Goal: Information Seeking & Learning: Find specific fact

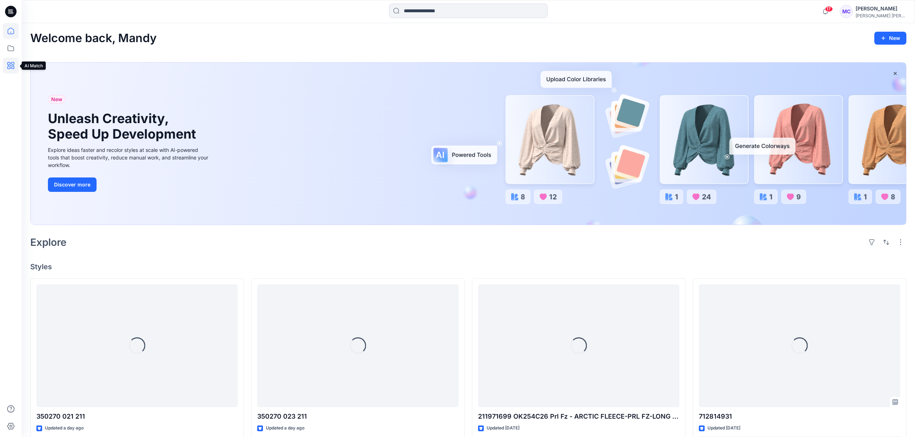
click at [12, 62] on icon at bounding box center [11, 66] width 16 height 16
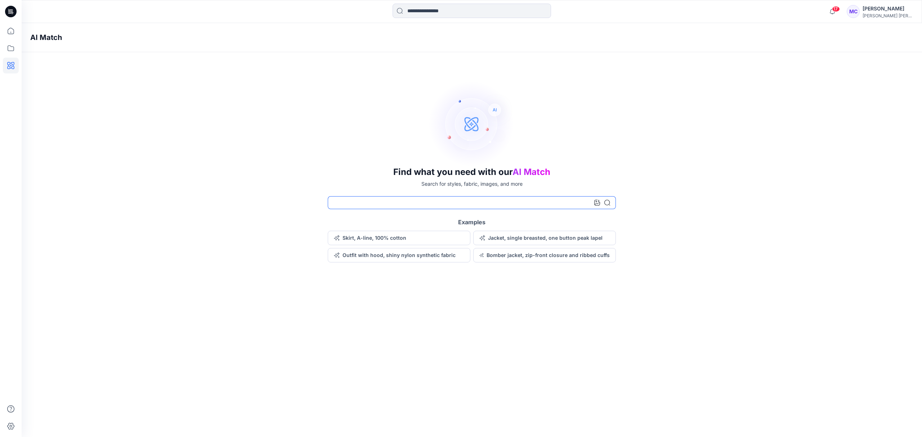
click at [519, 202] on input at bounding box center [472, 202] width 288 height 13
type input "**********"
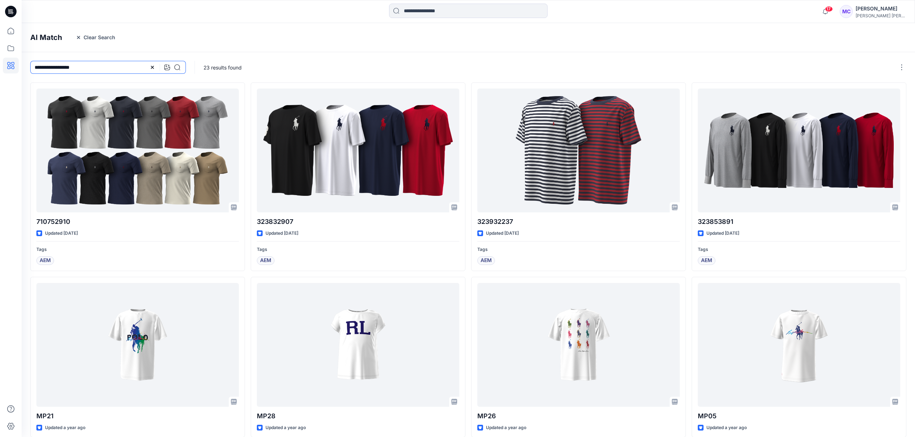
click at [75, 67] on input "**********" at bounding box center [108, 67] width 156 height 13
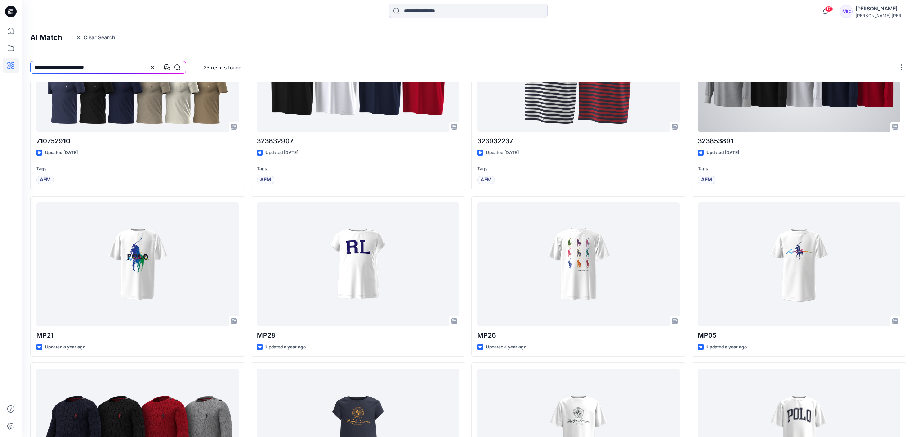
scroll to position [196, 0]
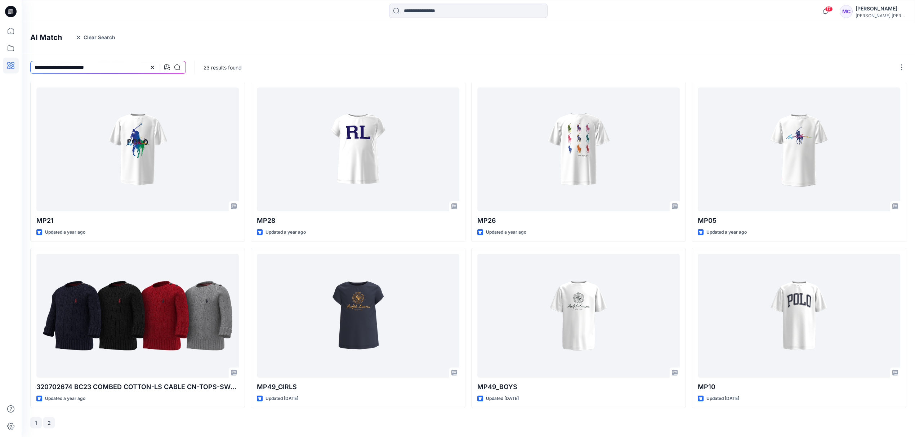
click at [51, 426] on button "2" at bounding box center [49, 423] width 12 height 12
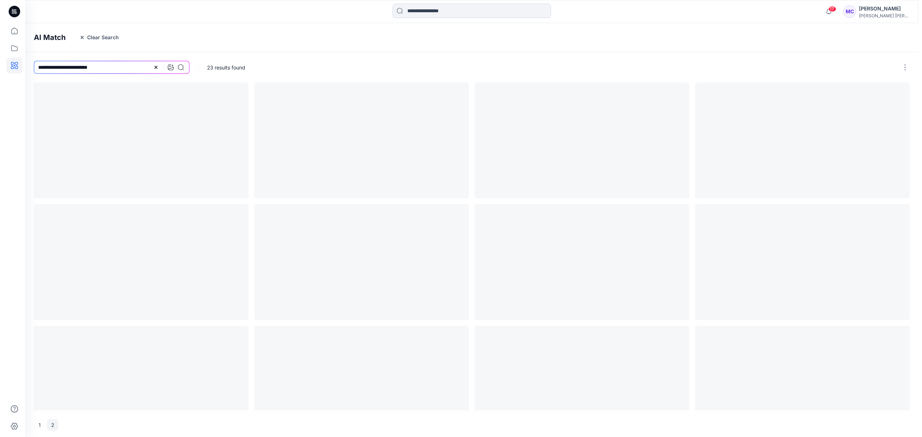
scroll to position [0, 0]
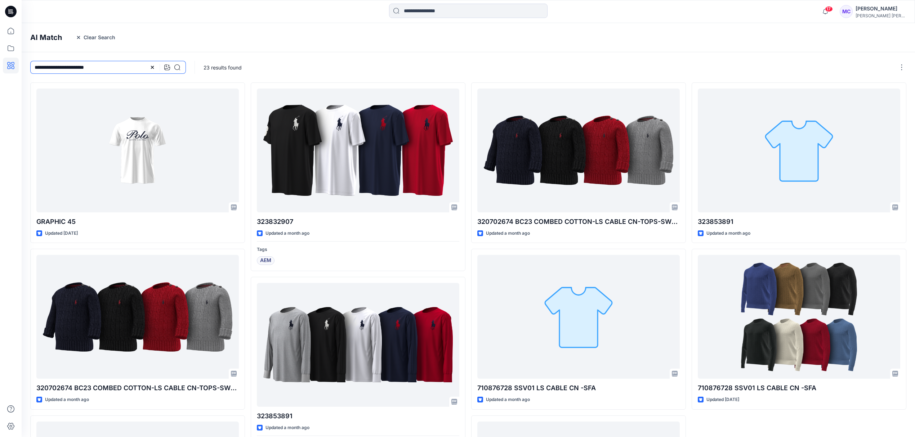
drag, startPoint x: 114, startPoint y: 71, endPoint x: 74, endPoint y: 68, distance: 39.7
click at [74, 68] on input "**********" at bounding box center [108, 67] width 156 height 13
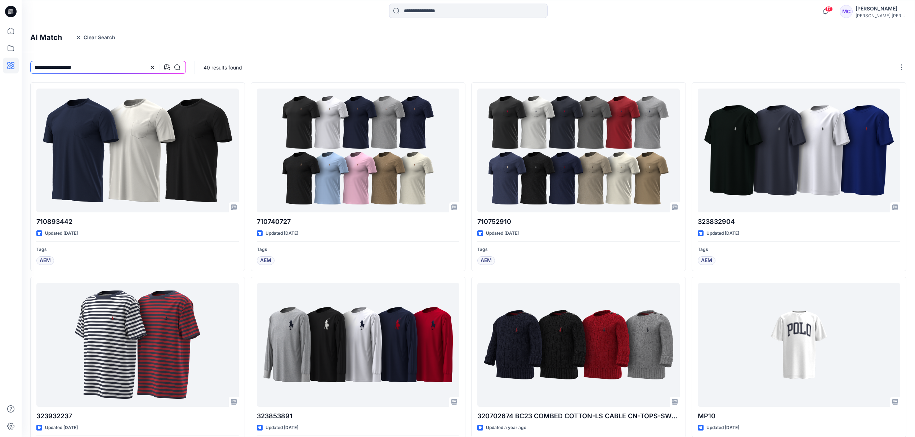
drag, startPoint x: 95, startPoint y: 69, endPoint x: 1, endPoint y: 51, distance: 96.4
click at [0, 52] on div "**********" at bounding box center [457, 330] width 915 height 661
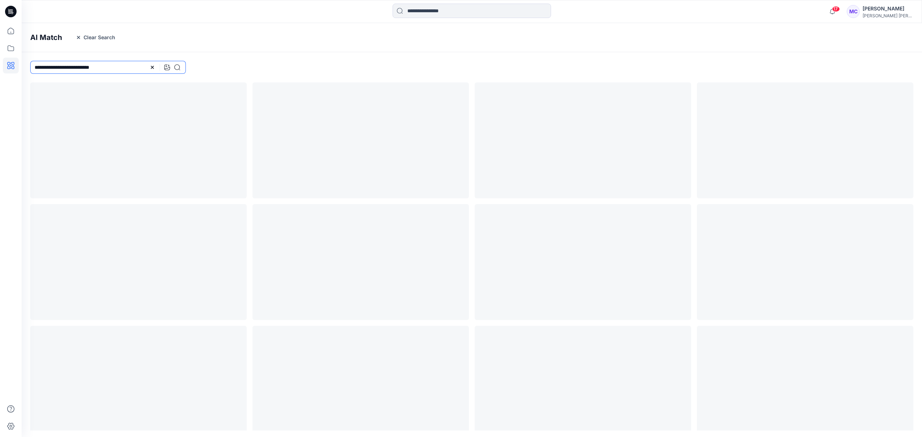
click at [137, 68] on input "**********" at bounding box center [108, 67] width 156 height 13
type input "**********"
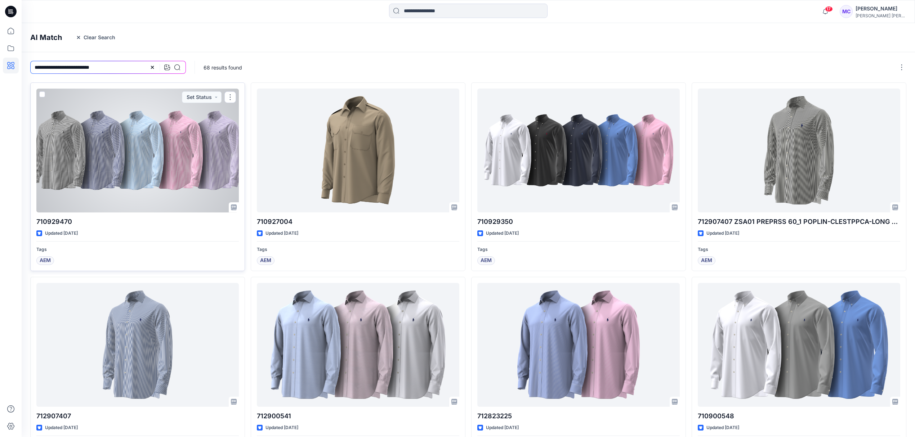
click at [130, 168] on div at bounding box center [137, 151] width 202 height 124
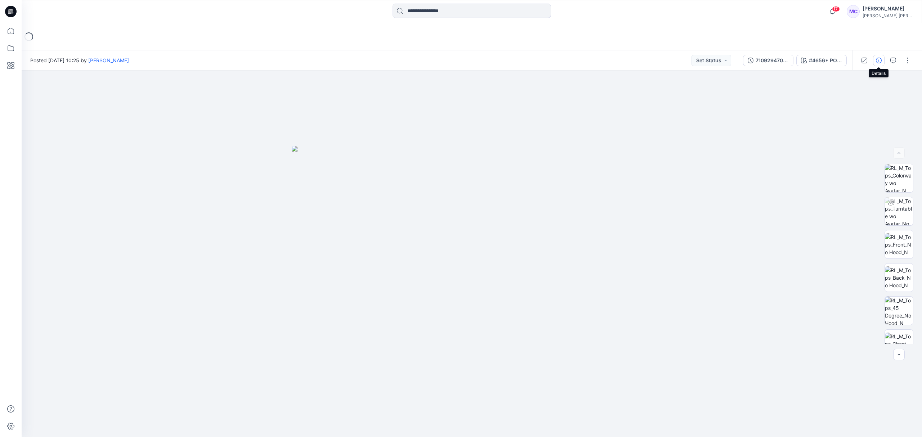
click at [878, 60] on icon "button" at bounding box center [879, 61] width 6 height 6
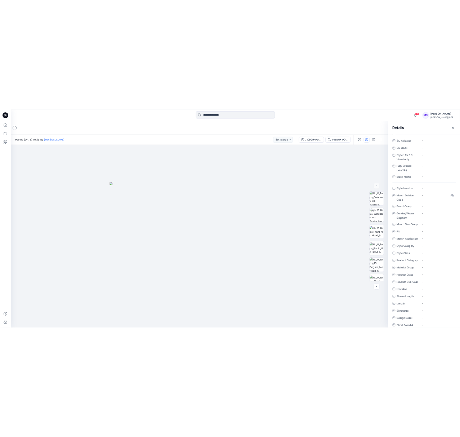
scroll to position [176, 0]
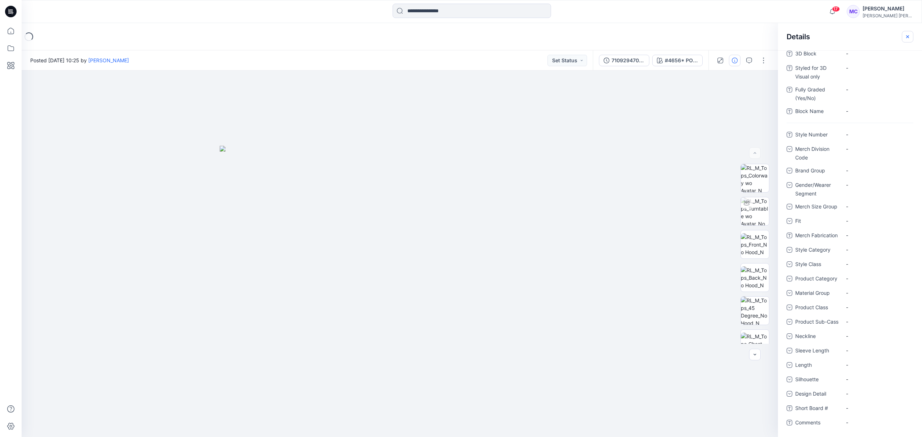
click at [907, 35] on icon "button" at bounding box center [908, 37] width 6 height 6
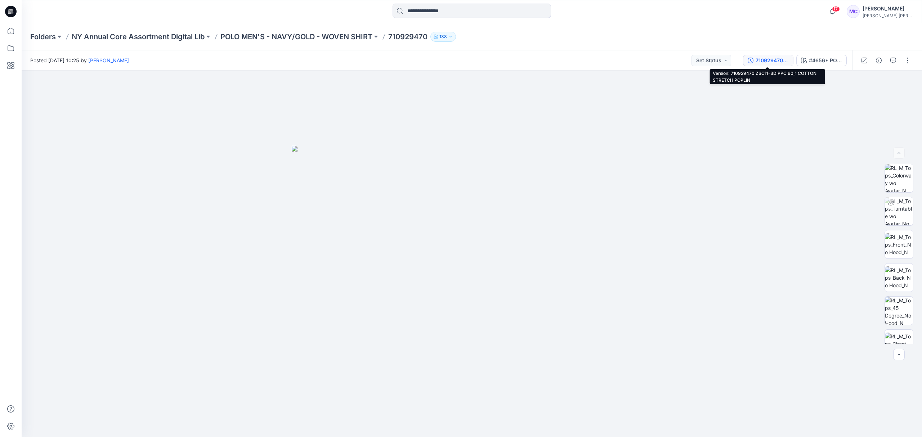
click at [770, 60] on div "710929470 ZSC11-BD PPC 60_1 COTTON STRETCH POPLIN" at bounding box center [771, 61] width 33 height 8
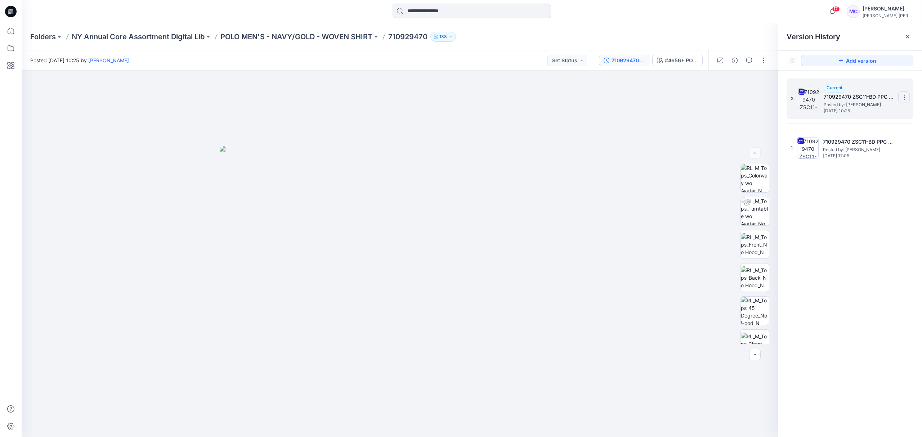
click at [898, 98] on section at bounding box center [904, 97] width 12 height 12
click at [831, 206] on div "2. Current 710929470 ZSC11-BD PPC 60_1 COTTON STRETCH POPLIN Posted by: Samanth…" at bounding box center [850, 259] width 144 height 377
click at [830, 151] on span "Posted by: Amy Lee" at bounding box center [859, 149] width 72 height 7
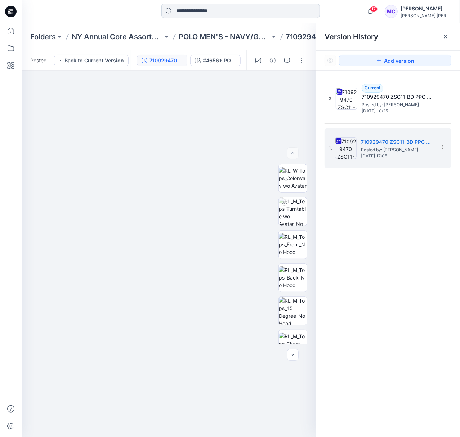
click at [195, 13] on input at bounding box center [240, 11] width 158 height 14
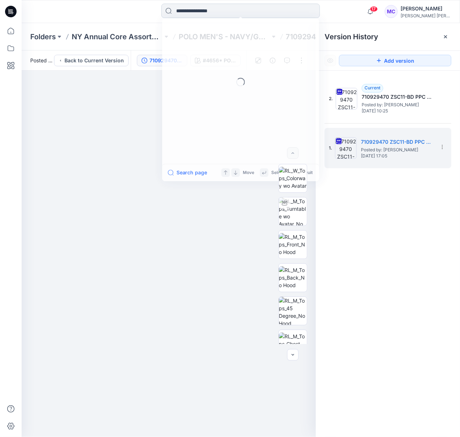
paste input "*********"
type input "*********"
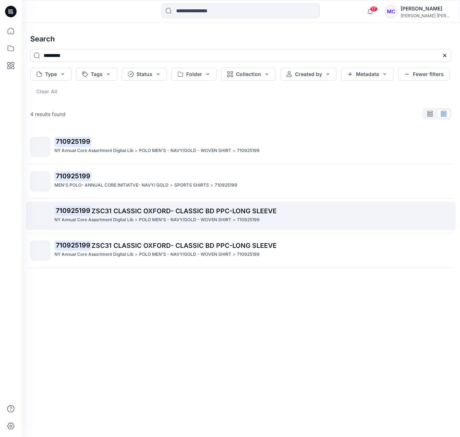
click at [182, 212] on span "ZSC31 CLASSIC OXFORD- CLASSIC BD PPC-LONG SLEEVE" at bounding box center [183, 211] width 185 height 8
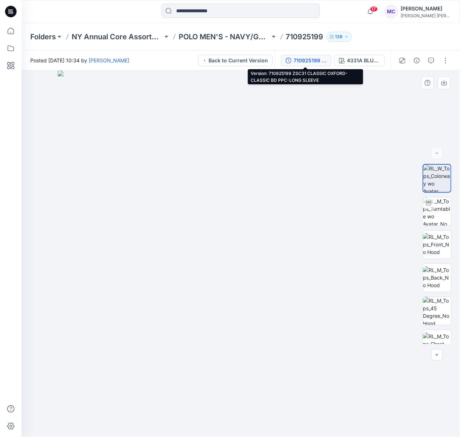
click at [306, 61] on div "710925199 ZSC31 CLASSIC OXFORD- CLASSIC BD PPC-LONG SLEEVE" at bounding box center [309, 61] width 33 height 8
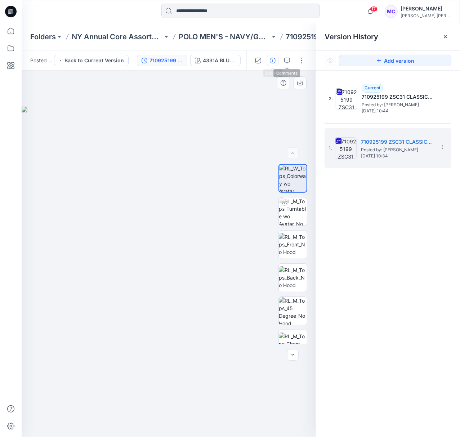
click at [275, 59] on button "button" at bounding box center [273, 61] width 12 height 12
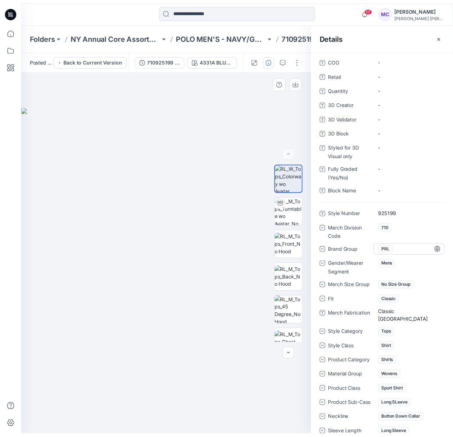
scroll to position [96, 0]
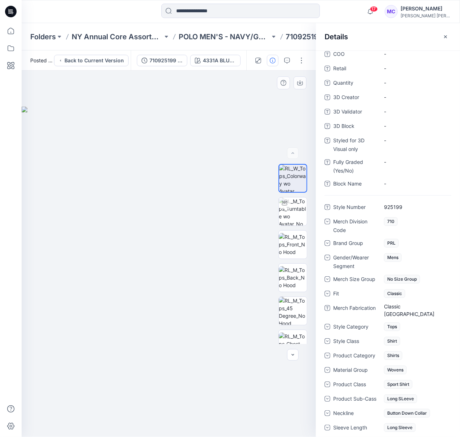
click at [447, 36] on icon "button" at bounding box center [446, 37] width 6 height 6
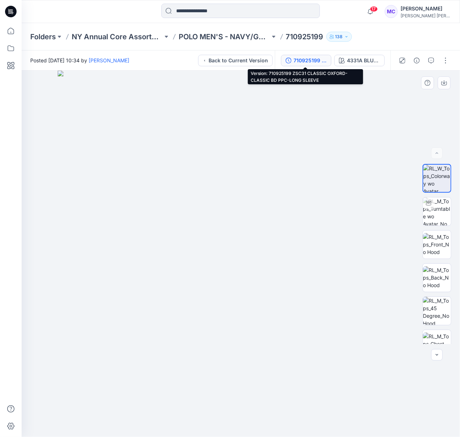
click at [305, 59] on div "710925199 ZSC31 CLASSIC OXFORD- CLASSIC BD PPC-LONG SLEEVE" at bounding box center [309, 61] width 33 height 8
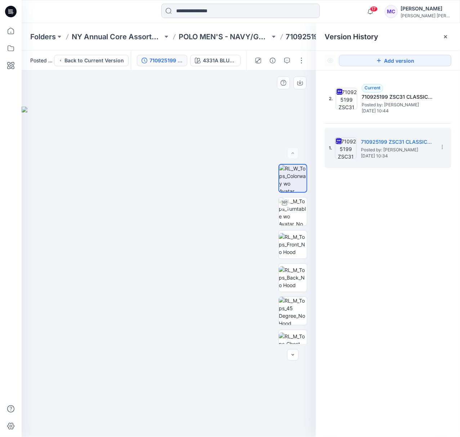
click at [210, 12] on input at bounding box center [240, 11] width 158 height 14
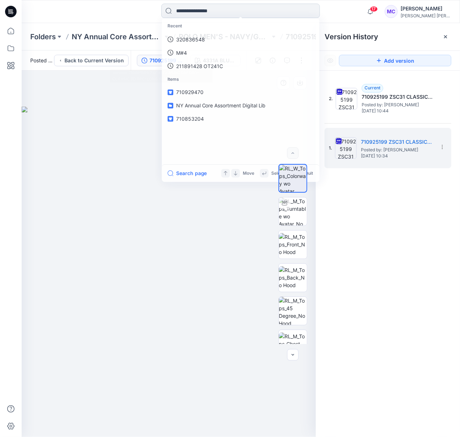
paste input "*********"
type input "*********"
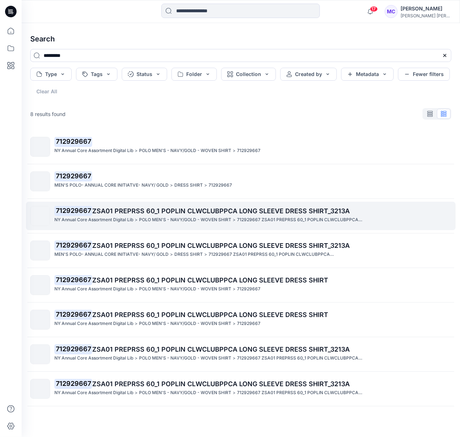
click at [193, 214] on span "ZSA01 PREPRSS 60_1 POPLIN CLWCLUBPPCA LONG SLEEVE DRESS SHIRT_3213A" at bounding box center [220, 211] width 257 height 8
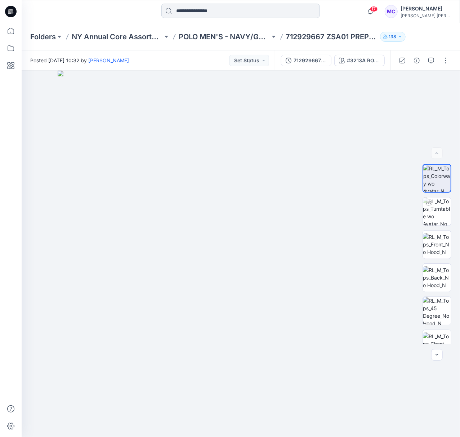
click at [178, 11] on input at bounding box center [240, 11] width 158 height 14
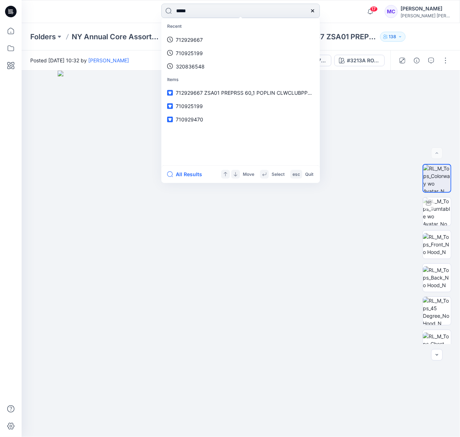
type input "******"
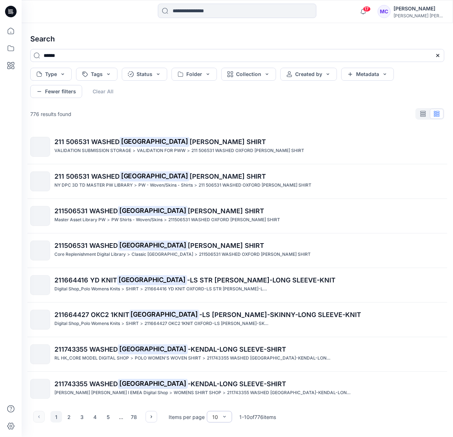
click at [228, 417] on div "10" at bounding box center [219, 417] width 25 height 12
click at [222, 403] on div "100" at bounding box center [219, 401] width 22 height 13
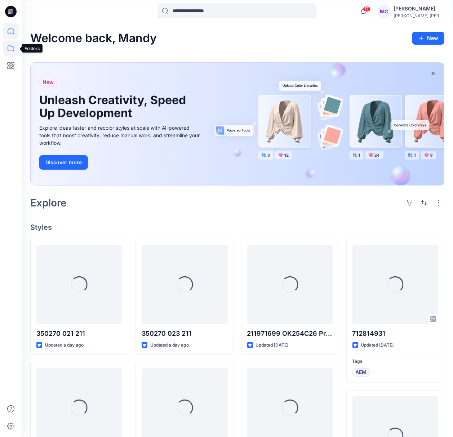
click at [9, 51] on icon at bounding box center [11, 48] width 16 height 16
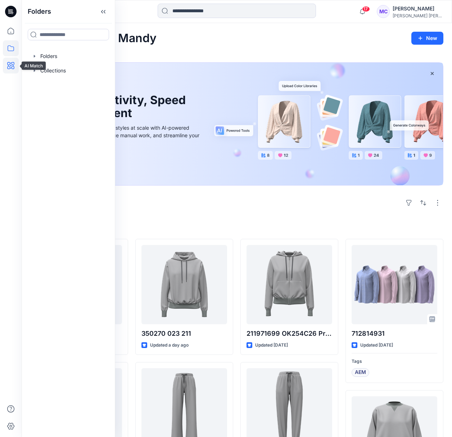
click at [9, 67] on icon at bounding box center [10, 65] width 7 height 7
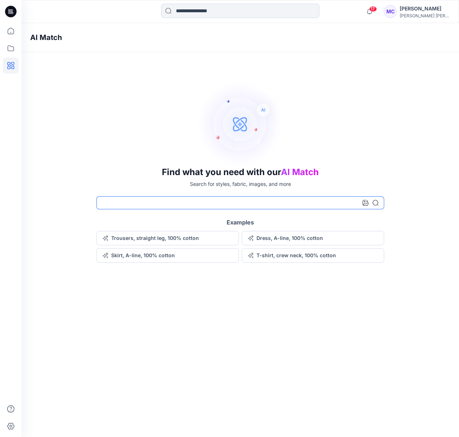
click at [119, 202] on input at bounding box center [241, 202] width 288 height 13
type input "**********"
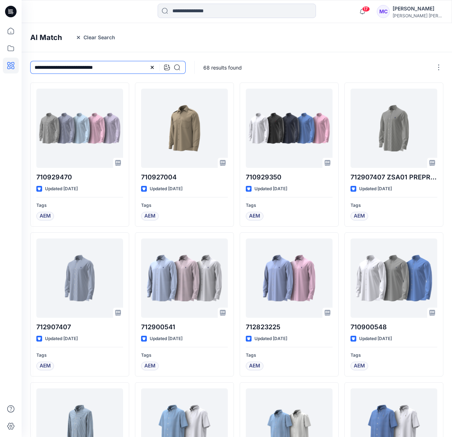
click at [127, 69] on input "**********" at bounding box center [108, 67] width 156 height 13
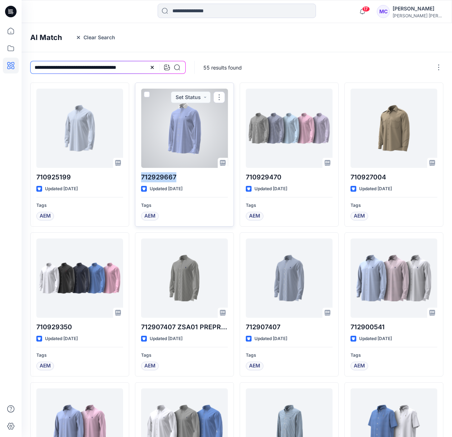
drag, startPoint x: 181, startPoint y: 176, endPoint x: 136, endPoint y: 179, distance: 45.1
click at [136, 179] on div "712929667 Updated [DATE] Tags AEM Set Status" at bounding box center [184, 154] width 99 height 144
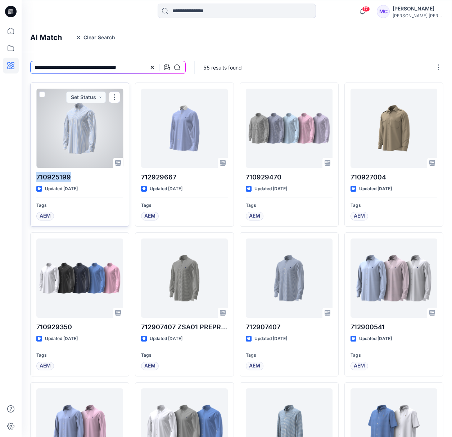
drag, startPoint x: 72, startPoint y: 180, endPoint x: 36, endPoint y: 181, distance: 35.7
click at [35, 181] on div "710925199 Updated [DATE] Tags AEM Set Status" at bounding box center [79, 154] width 99 height 144
copy p "710925199"
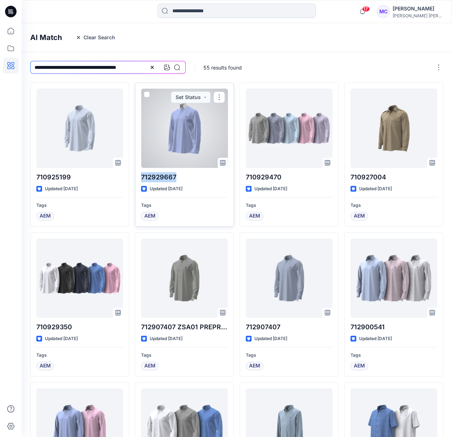
drag, startPoint x: 185, startPoint y: 176, endPoint x: 139, endPoint y: 170, distance: 46.1
click at [139, 170] on div "712929667 Updated [DATE] Tags AEM Set Status" at bounding box center [184, 154] width 99 height 144
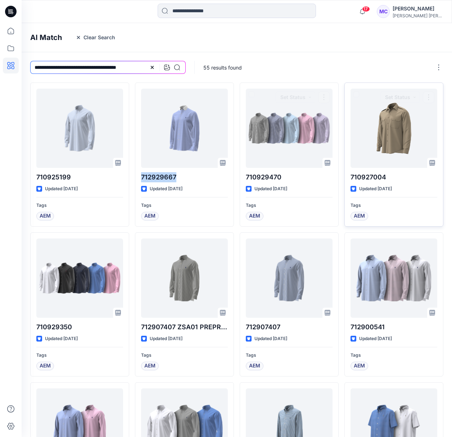
copy p "712929667"
drag, startPoint x: 145, startPoint y: 68, endPoint x: 6, endPoint y: 60, distance: 139.2
click at [6, 60] on div "**********" at bounding box center [226, 277] width 452 height 555
type input "**********"
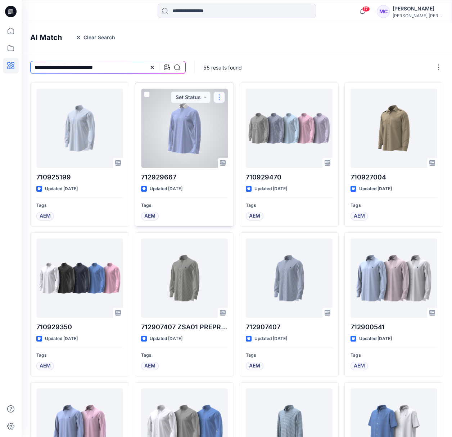
click at [219, 98] on button "button" at bounding box center [220, 97] width 12 height 12
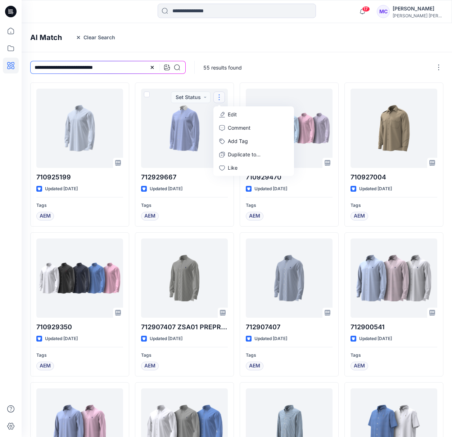
click at [342, 51] on div "AI Match Clear Search" at bounding box center [248, 37] width 452 height 29
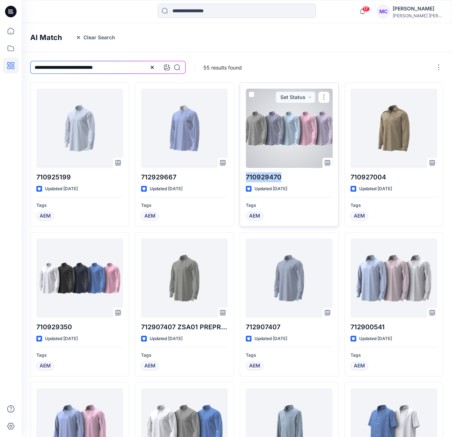
drag, startPoint x: 284, startPoint y: 179, endPoint x: 245, endPoint y: 180, distance: 38.9
click at [245, 181] on div "710929470 Updated [DATE] Tags AEM Set Status" at bounding box center [289, 154] width 99 height 144
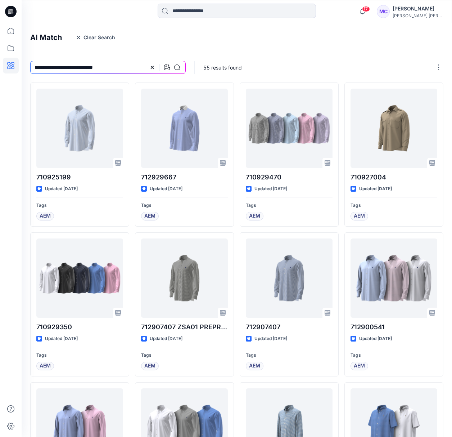
click at [335, 50] on div "AI Match Clear Search" at bounding box center [248, 37] width 452 height 29
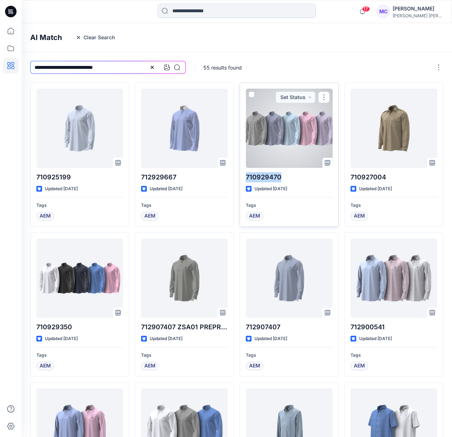
drag, startPoint x: 286, startPoint y: 174, endPoint x: 247, endPoint y: 176, distance: 38.6
click at [247, 176] on p "710929470" at bounding box center [289, 177] width 87 height 10
copy p "710929470"
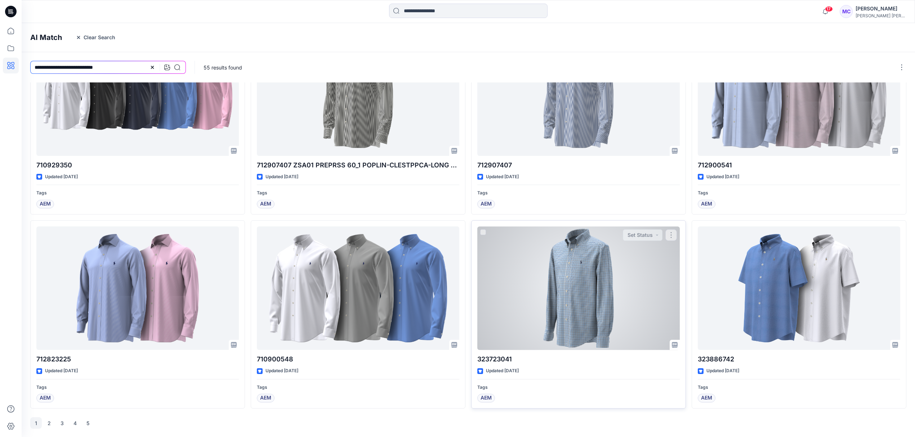
scroll to position [252, 0]
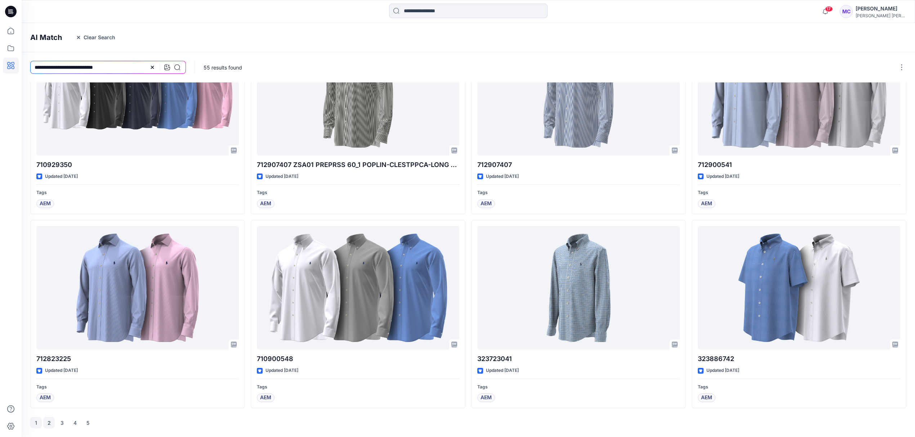
click at [46, 426] on button "2" at bounding box center [49, 423] width 12 height 12
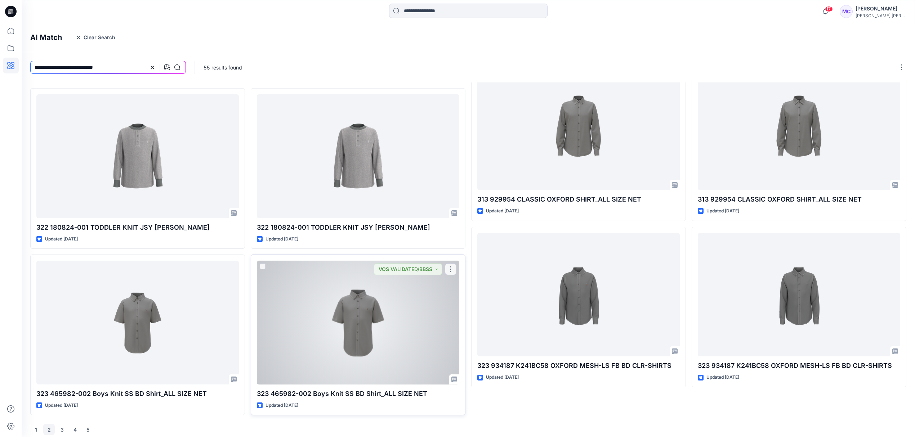
scroll to position [196, 0]
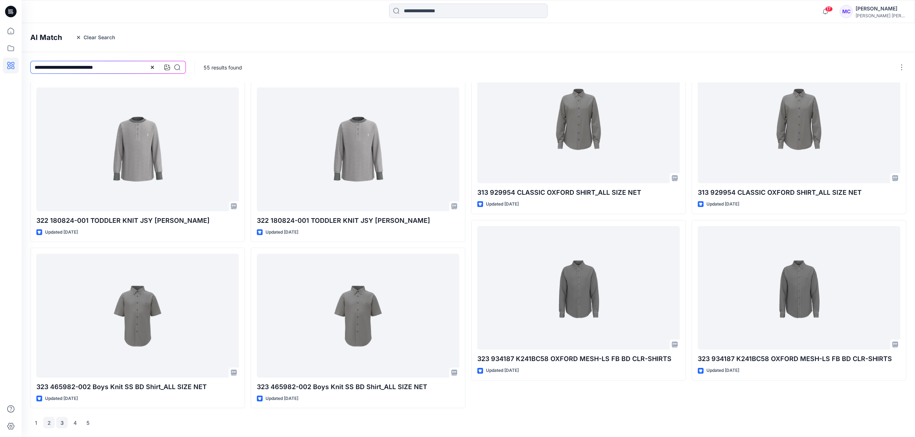
click at [65, 424] on button "3" at bounding box center [62, 423] width 12 height 12
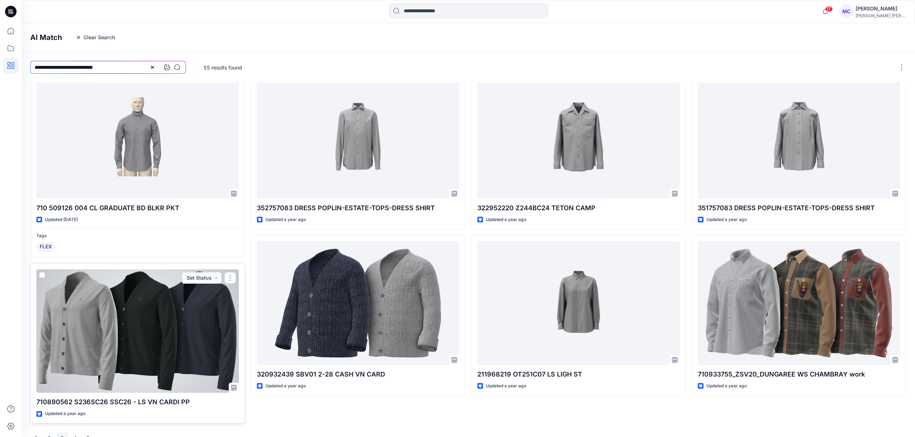
scroll to position [224, 0]
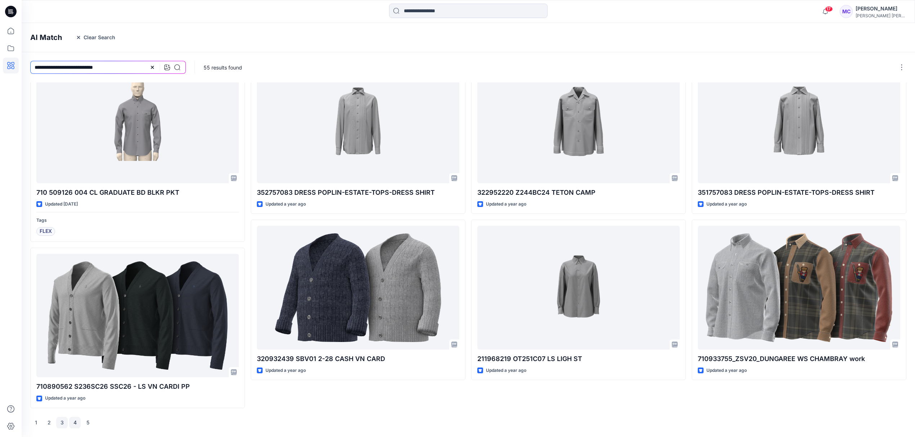
click at [77, 423] on button "4" at bounding box center [75, 423] width 12 height 12
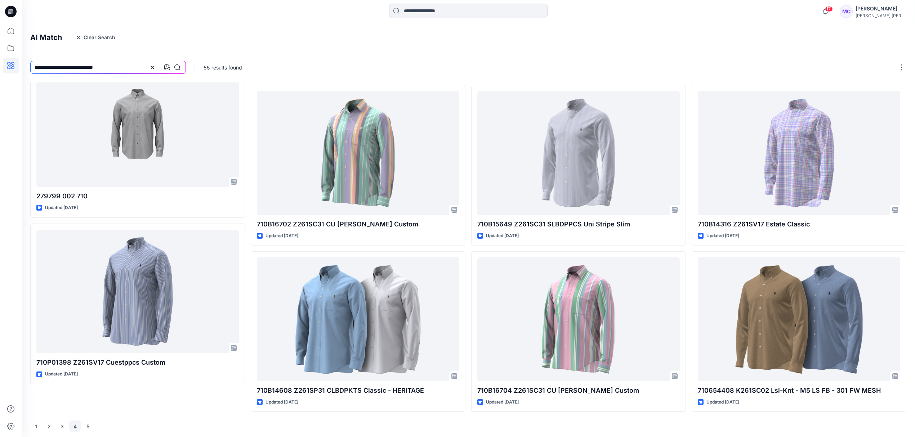
scroll to position [196, 0]
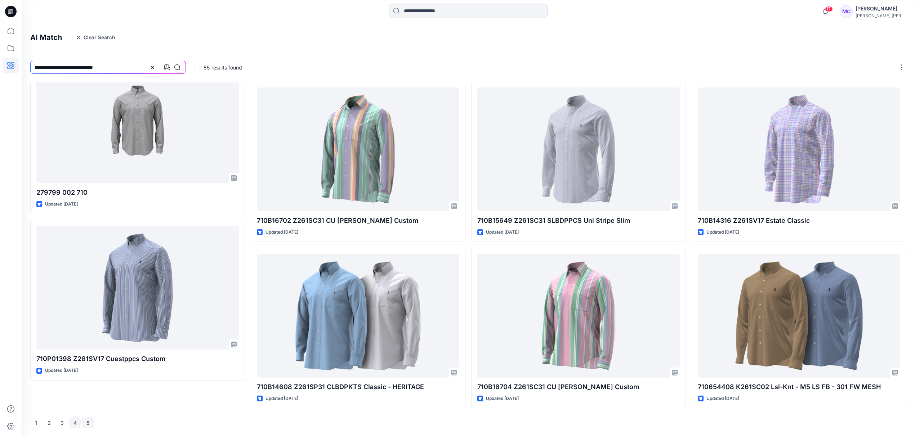
click at [90, 421] on button "5" at bounding box center [88, 423] width 12 height 12
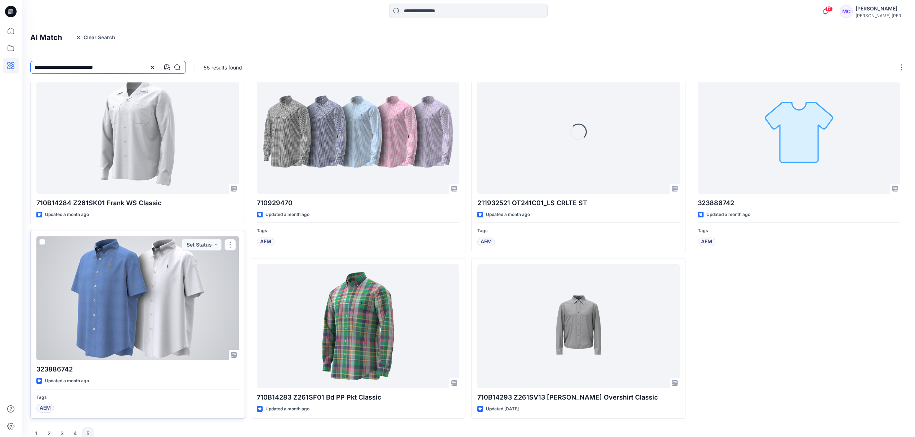
scroll to position [29, 0]
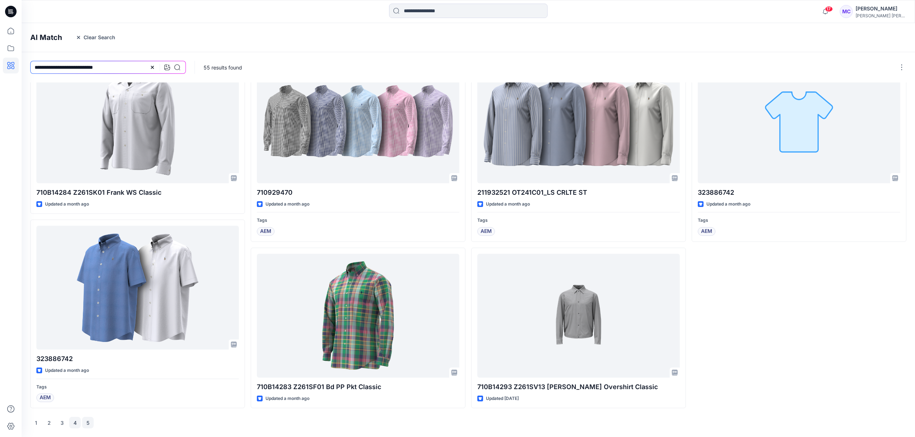
click at [77, 422] on button "4" at bounding box center [75, 423] width 12 height 12
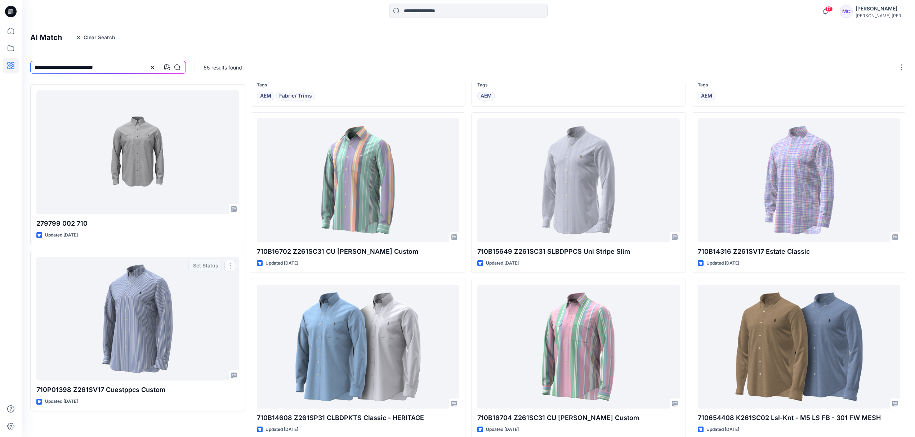
scroll to position [196, 0]
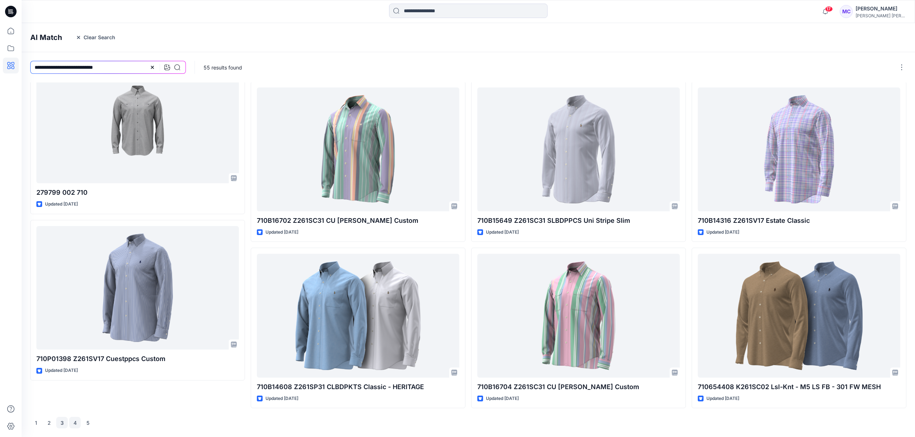
click at [59, 421] on button "3" at bounding box center [62, 423] width 12 height 12
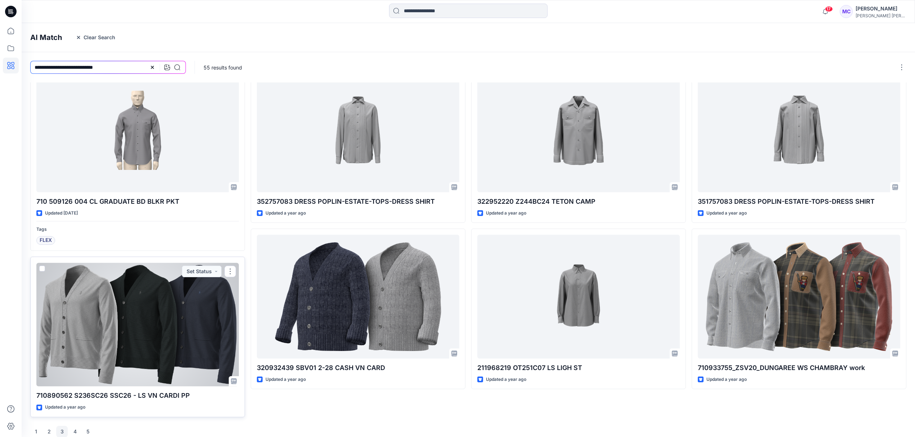
scroll to position [224, 0]
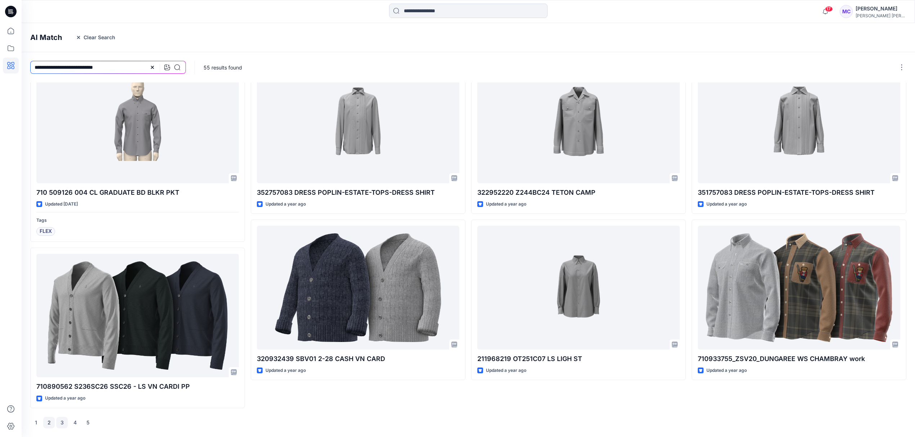
click at [52, 422] on button "2" at bounding box center [49, 423] width 12 height 12
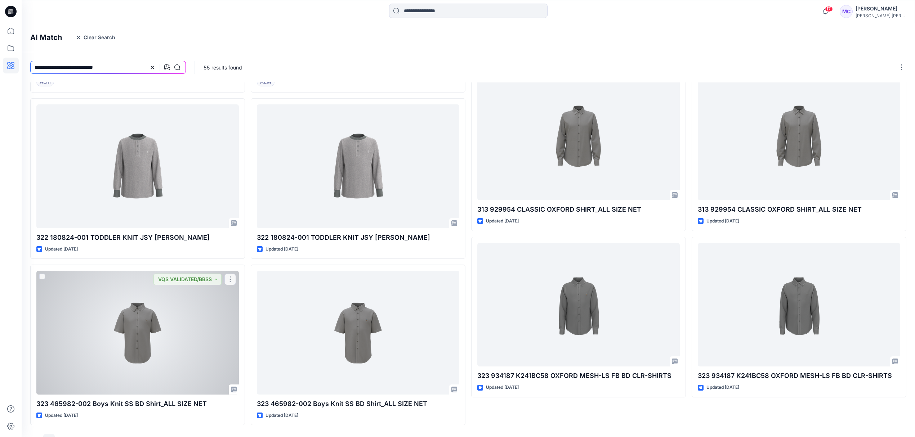
scroll to position [196, 0]
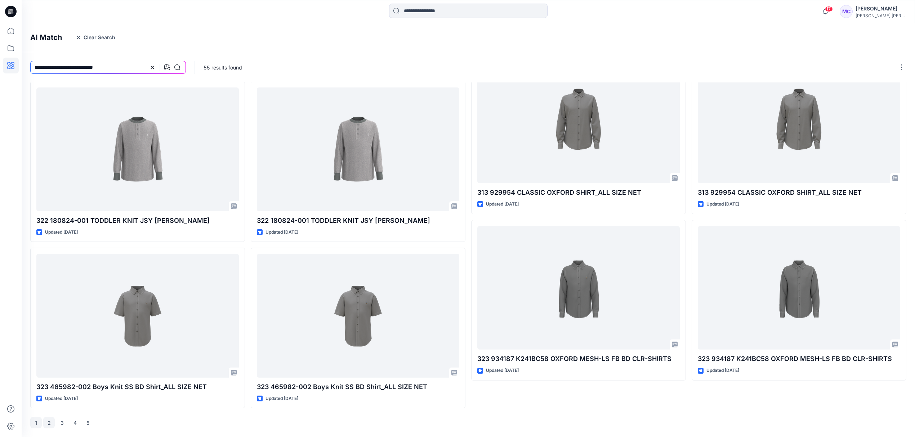
click at [38, 422] on button "1" at bounding box center [36, 423] width 12 height 12
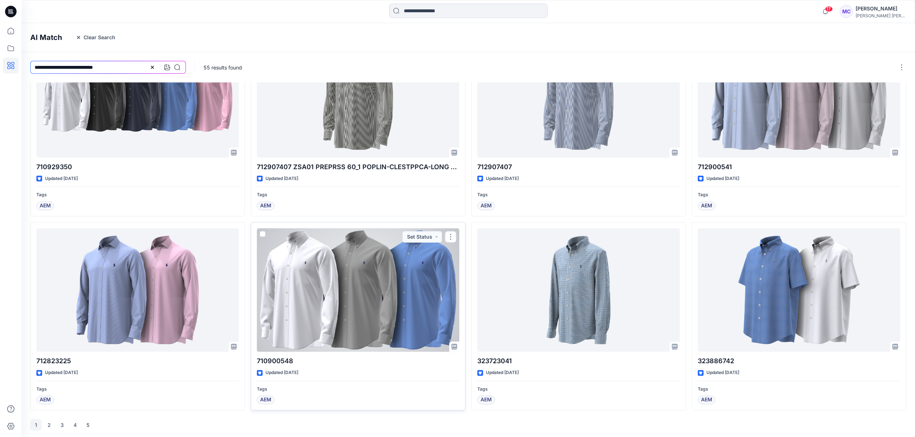
scroll to position [252, 0]
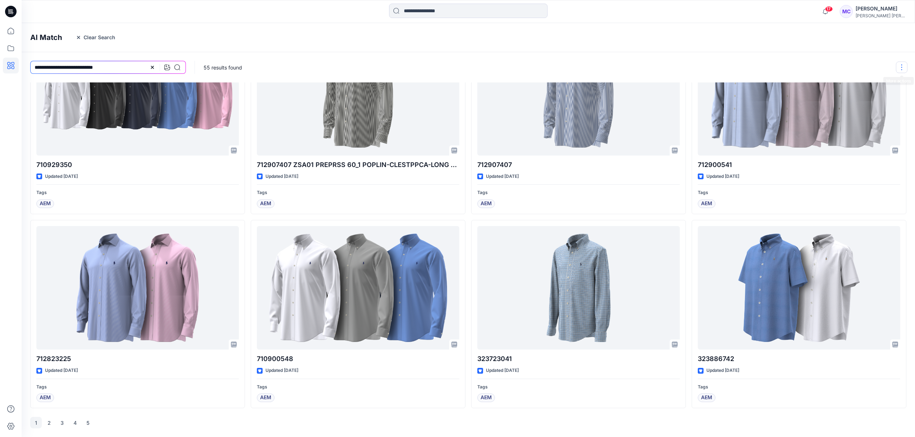
click at [459, 66] on button "button" at bounding box center [902, 68] width 12 height 12
click at [459, 81] on p "Grid" at bounding box center [809, 77] width 36 height 9
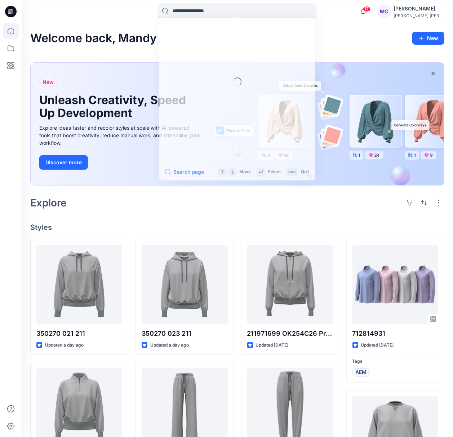
click at [176, 13] on input at bounding box center [237, 11] width 158 height 14
paste input "*********"
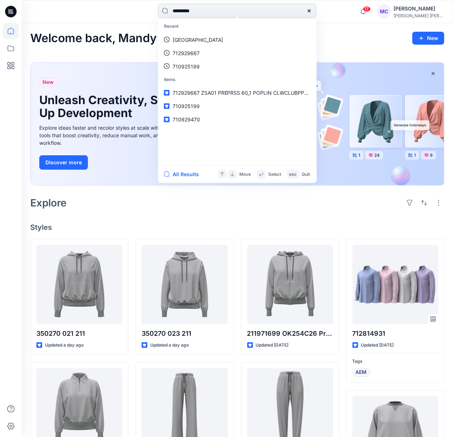
type input "*********"
click at [179, 179] on div "All Results Move Select esc Quit" at bounding box center [237, 174] width 158 height 18
click at [179, 176] on button "All Results" at bounding box center [184, 174] width 40 height 9
